Goal: Task Accomplishment & Management: Manage account settings

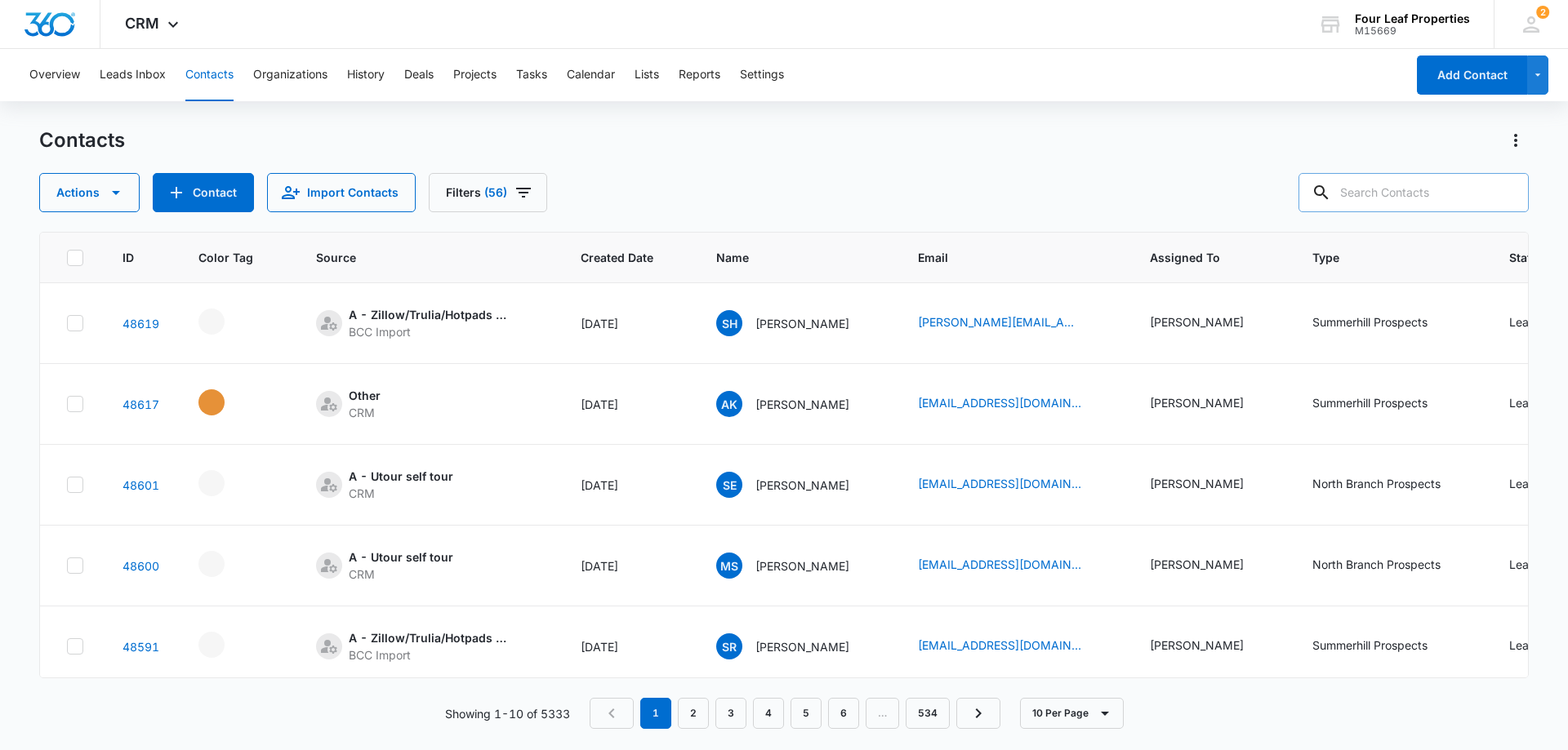
click at [1386, 186] on input "text" at bounding box center [1414, 192] width 231 height 39
type input "[PERSON_NAME]"
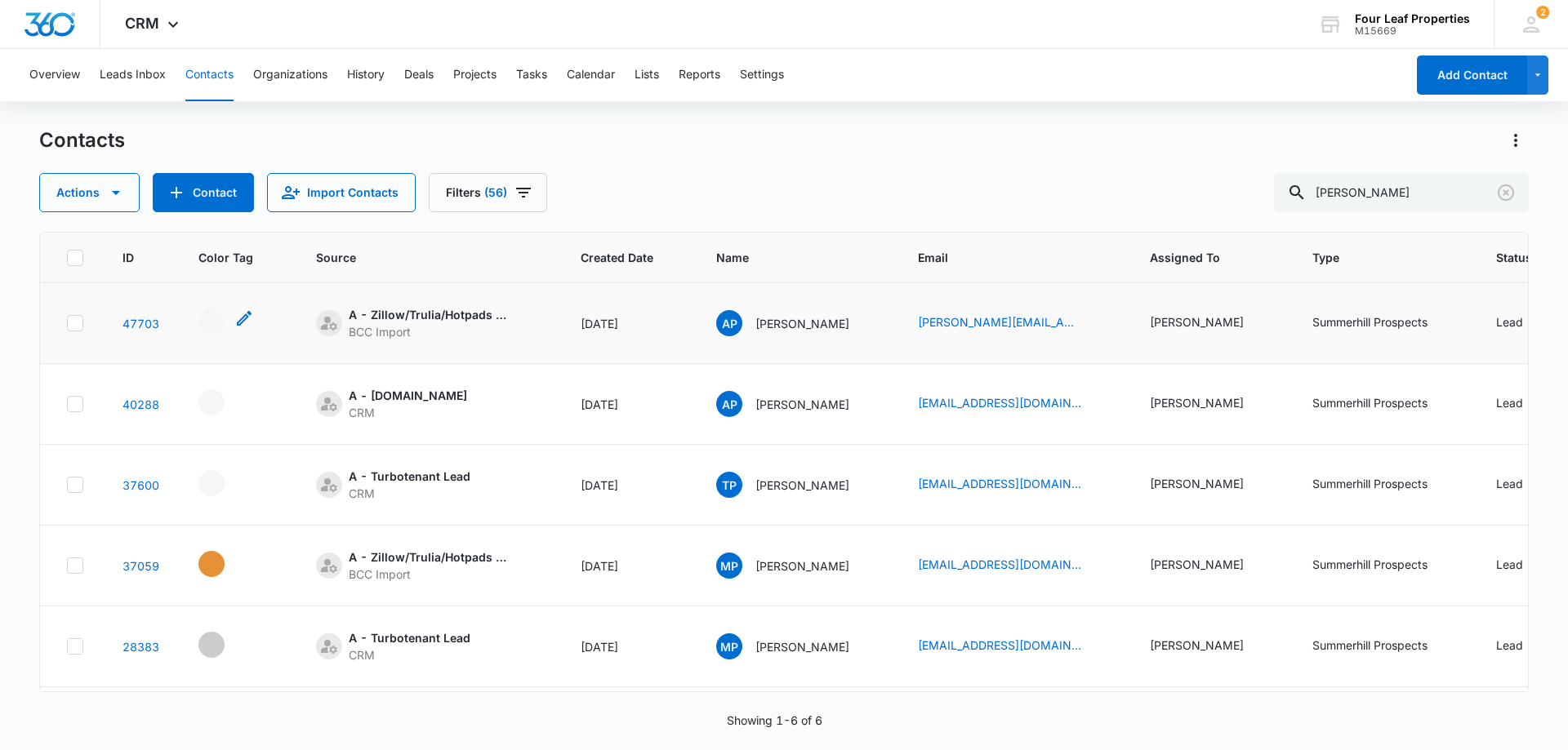
click at [213, 317] on div "- - Select to Edit Field" at bounding box center [211, 321] width 26 height 26
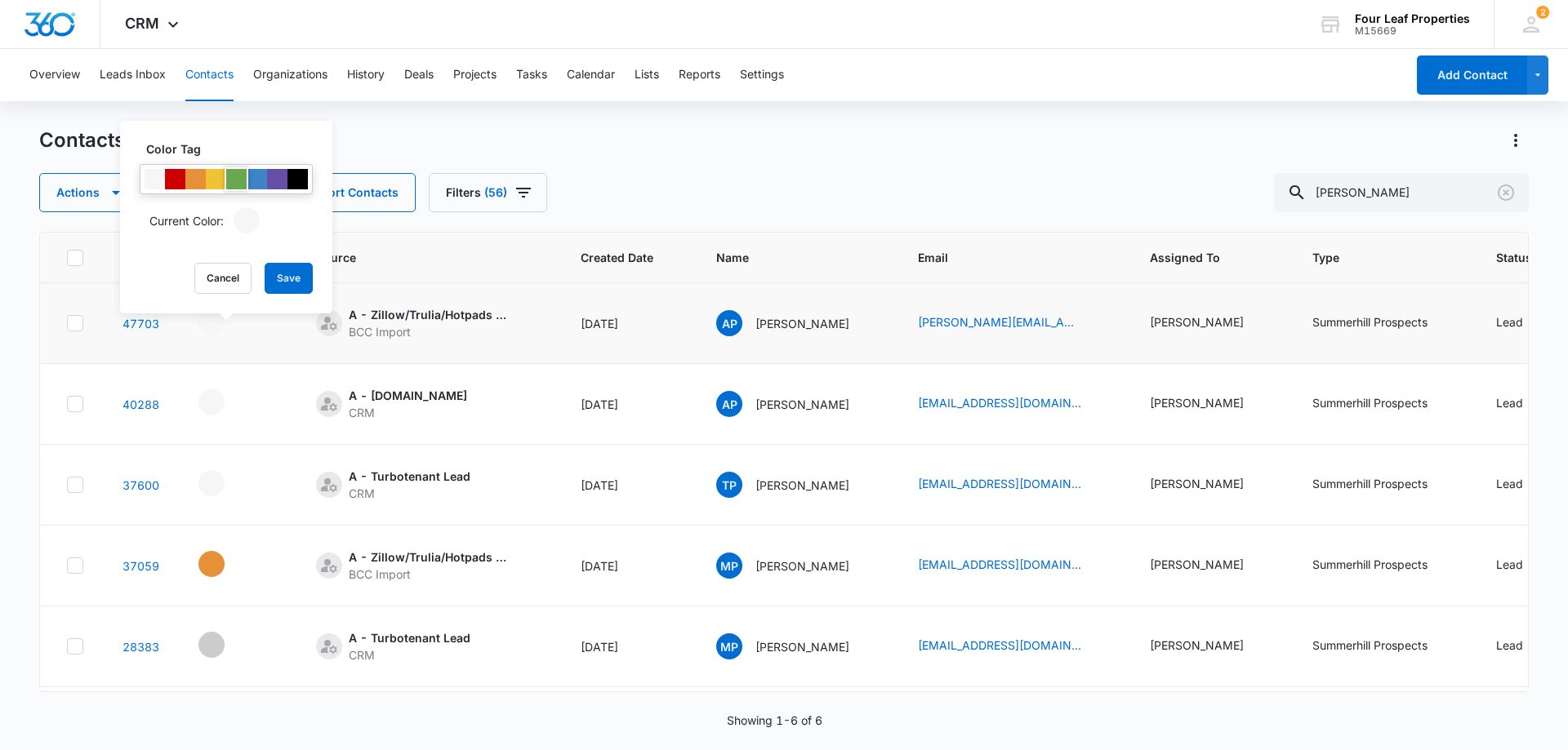
click at [234, 176] on div at bounding box center [236, 179] width 21 height 21
click at [294, 282] on button "Save" at bounding box center [289, 278] width 48 height 31
click at [448, 342] on td "A - Zillow/Trulia/Hotpads Rent Connect BCC Import" at bounding box center [429, 323] width 265 height 81
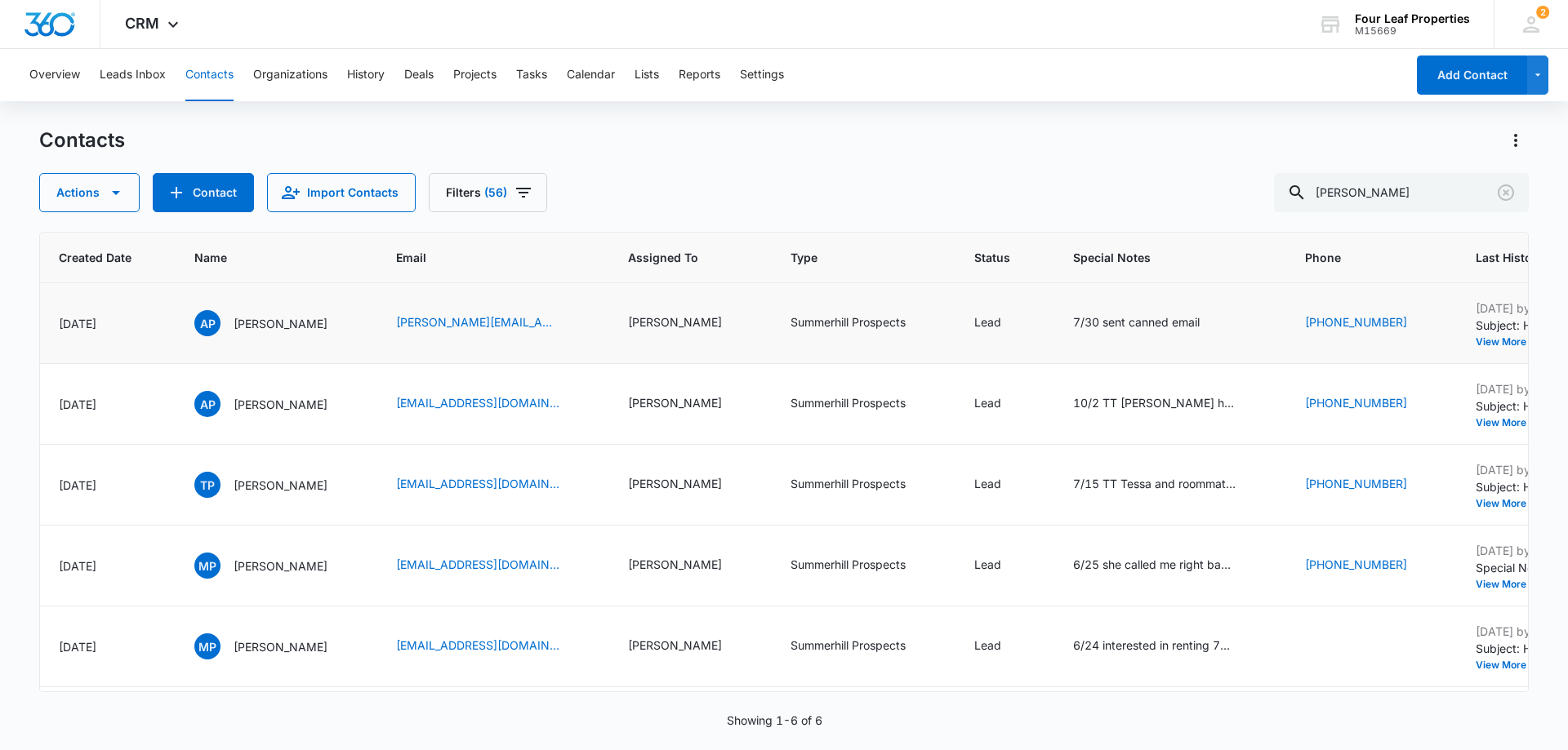
scroll to position [0, 555]
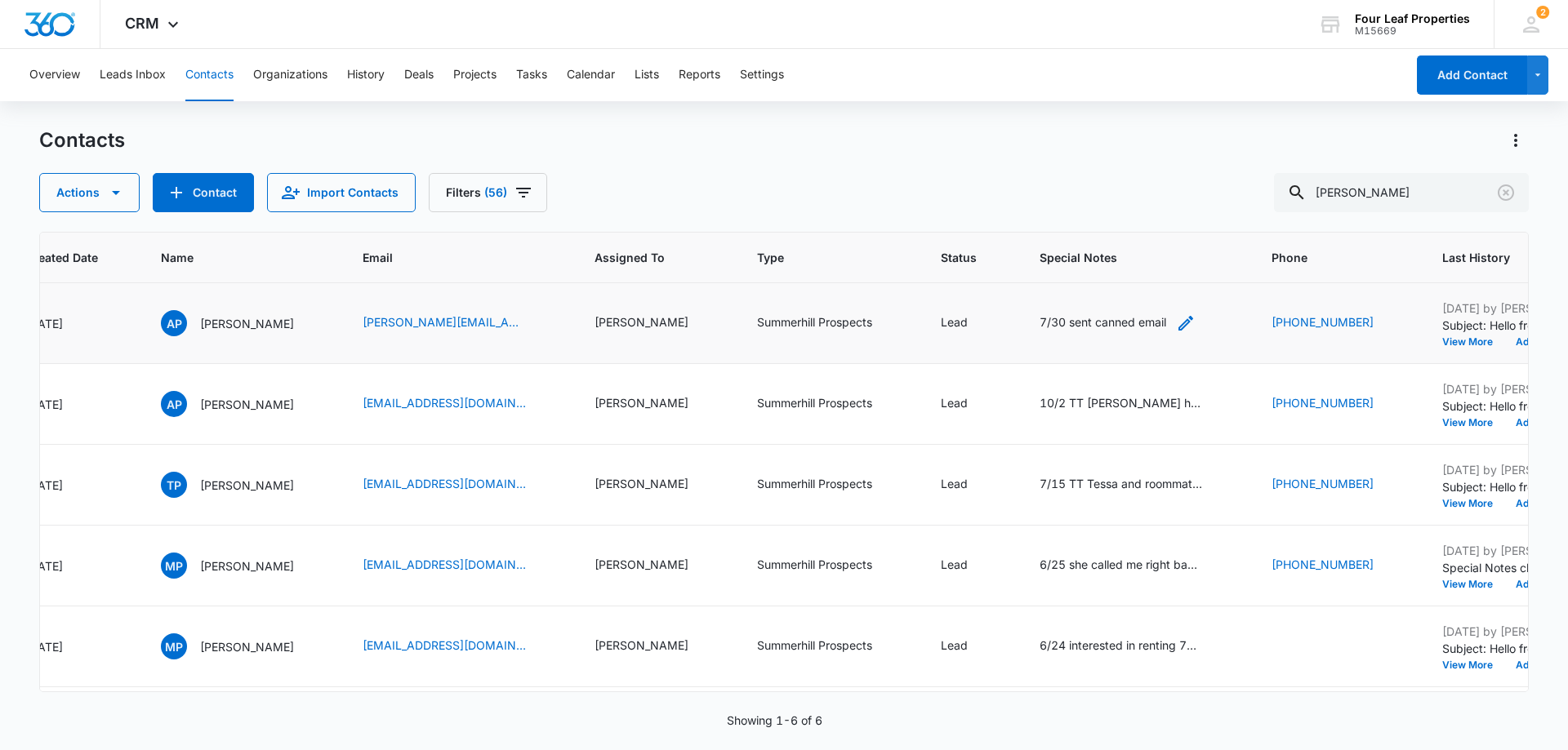
click at [1176, 318] on icon "Special Notes - 7/30 sent canned email - Select to Edit Field" at bounding box center [1186, 324] width 20 height 20
click at [1004, 164] on textarea "7/30 sent canned email" at bounding box center [1093, 192] width 193 height 93
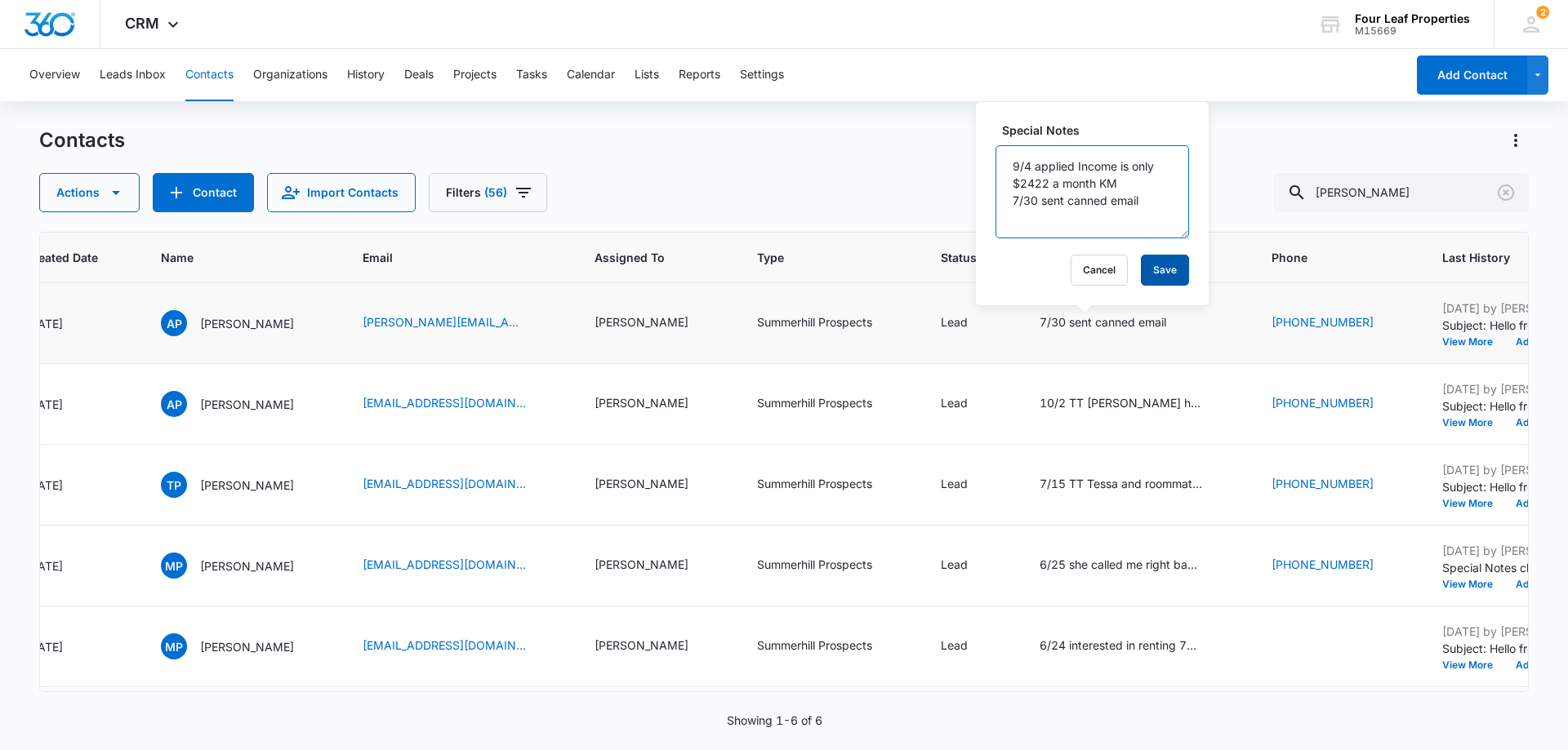
type textarea "9/4 applied Income is only $2422 a month KM 7/30 sent canned email"
click at [1152, 270] on button "Save" at bounding box center [1165, 270] width 48 height 31
